Goal: Navigation & Orientation: Find specific page/section

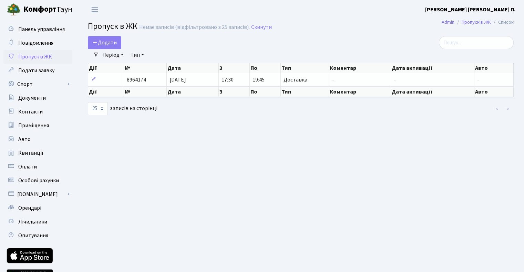
select select "25"
click at [39, 31] on span "Панель управління" at bounding box center [41, 29] width 47 height 8
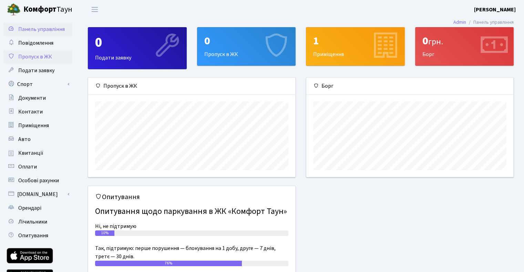
scroll to position [99, 207]
click at [39, 56] on span "Пропуск в ЖК" at bounding box center [35, 57] width 34 height 8
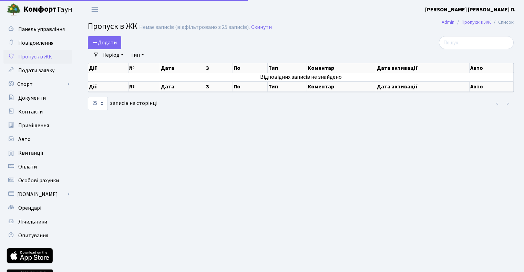
select select "25"
click at [35, 152] on span "Квитанції" at bounding box center [30, 153] width 25 height 8
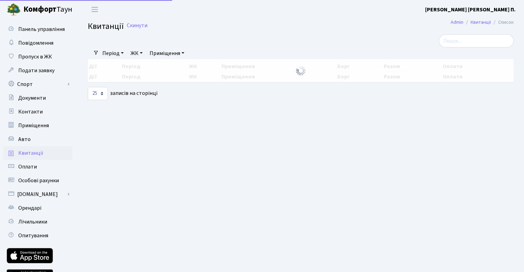
select select "25"
